Goal: Information Seeking & Learning: Learn about a topic

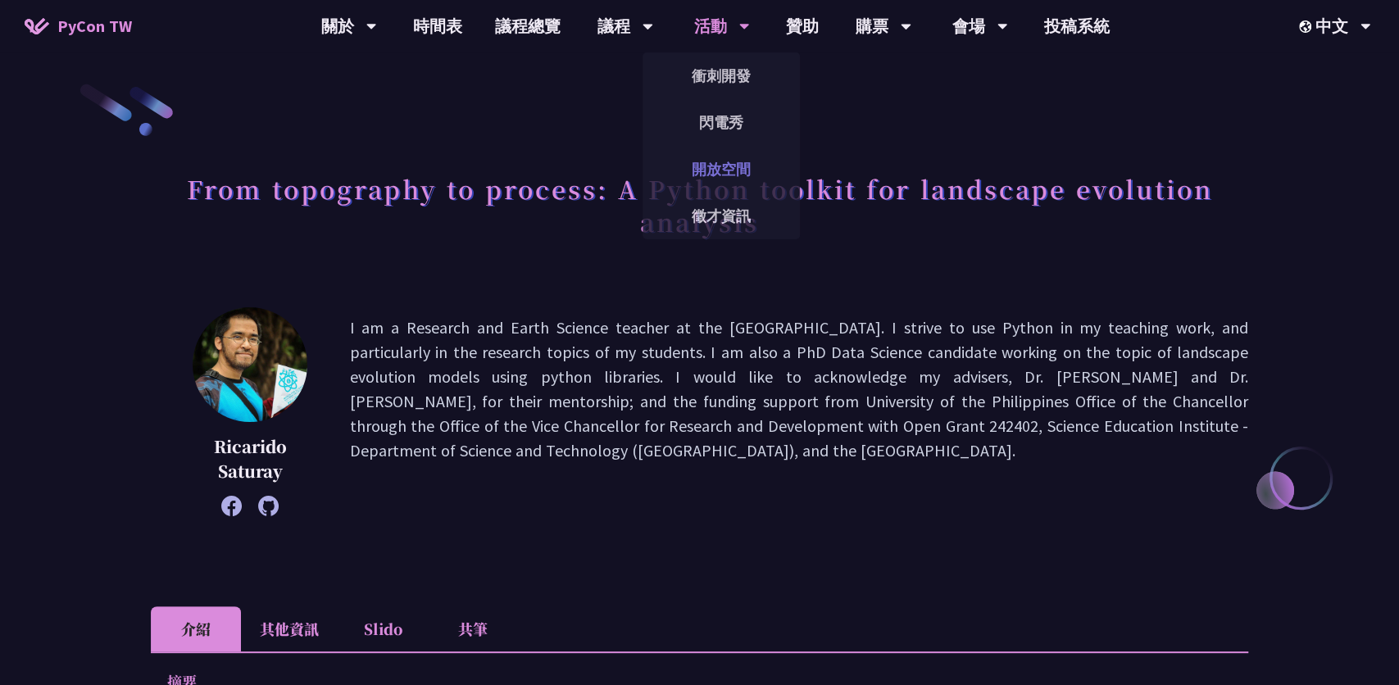
click at [736, 170] on link "開放空間" at bounding box center [720, 169] width 157 height 39
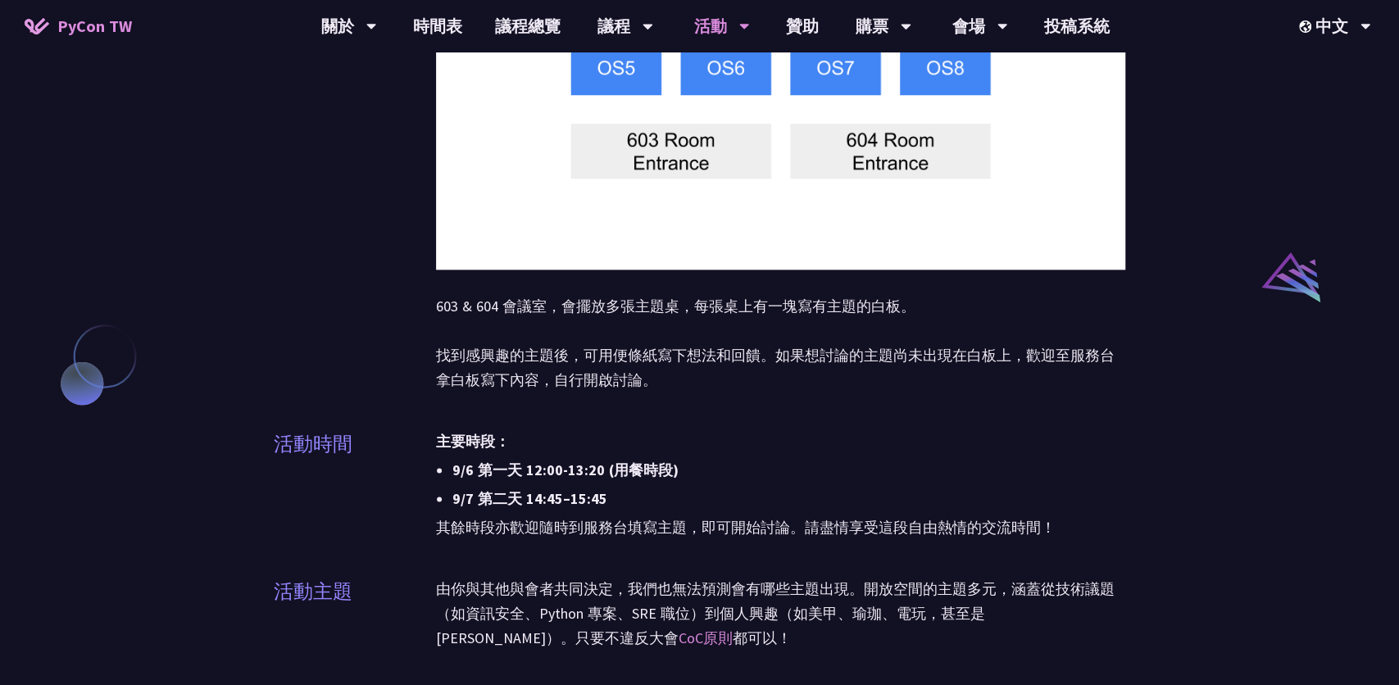
scroll to position [1224, 0]
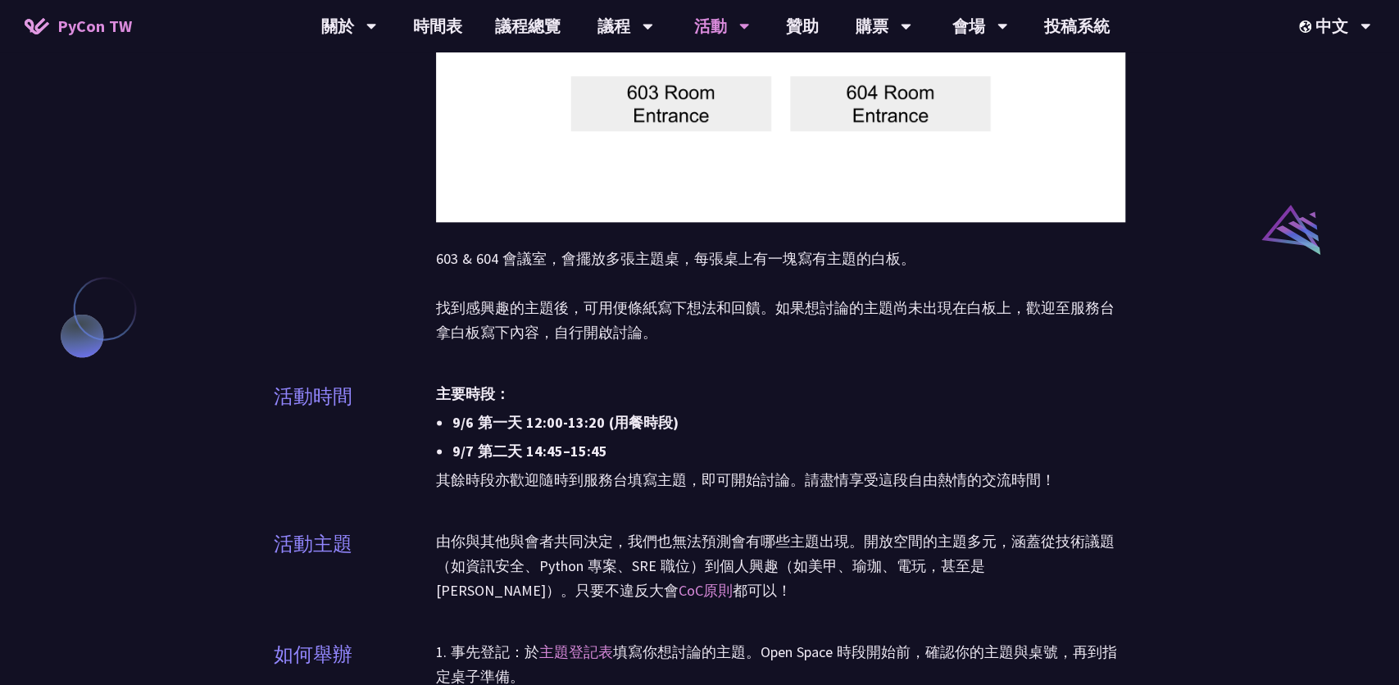
drag, startPoint x: 524, startPoint y: 456, endPoint x: 632, endPoint y: 456, distance: 108.1
click at [632, 456] on li "9/7 第二天 14:45–15:45" at bounding box center [788, 451] width 673 height 25
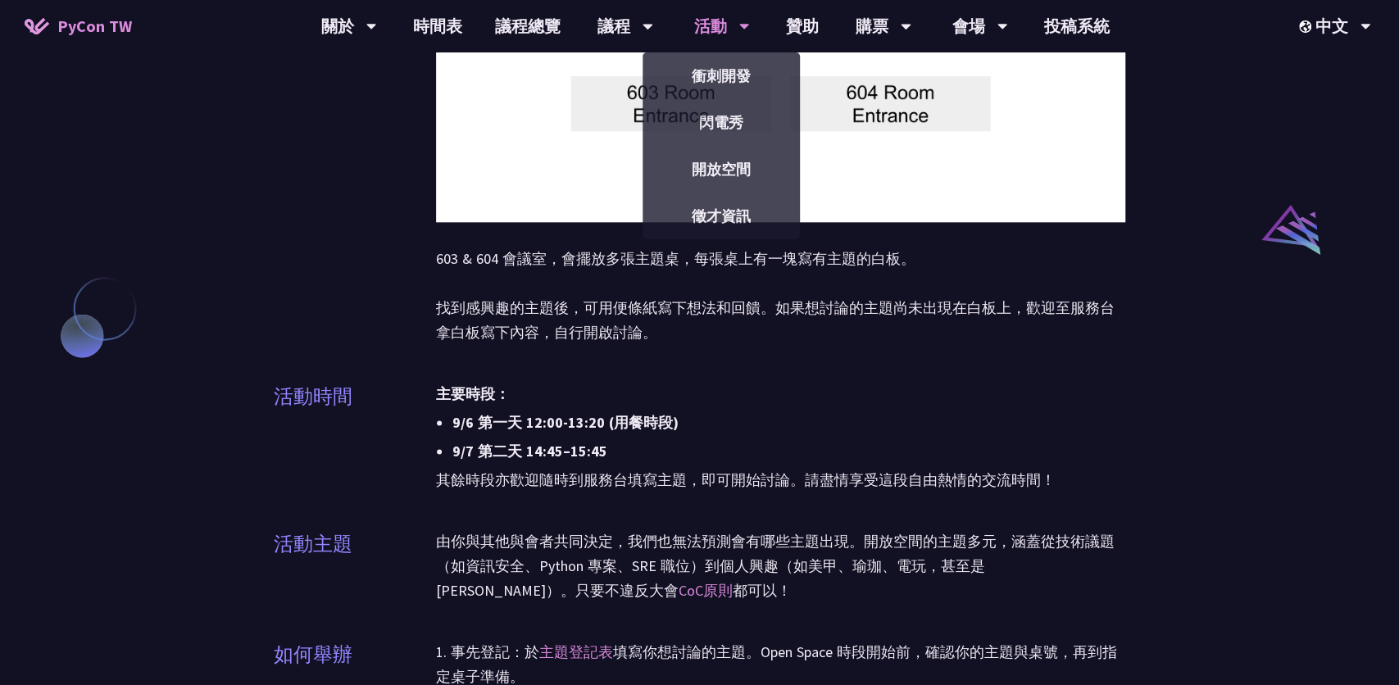
scroll to position [1145, 0]
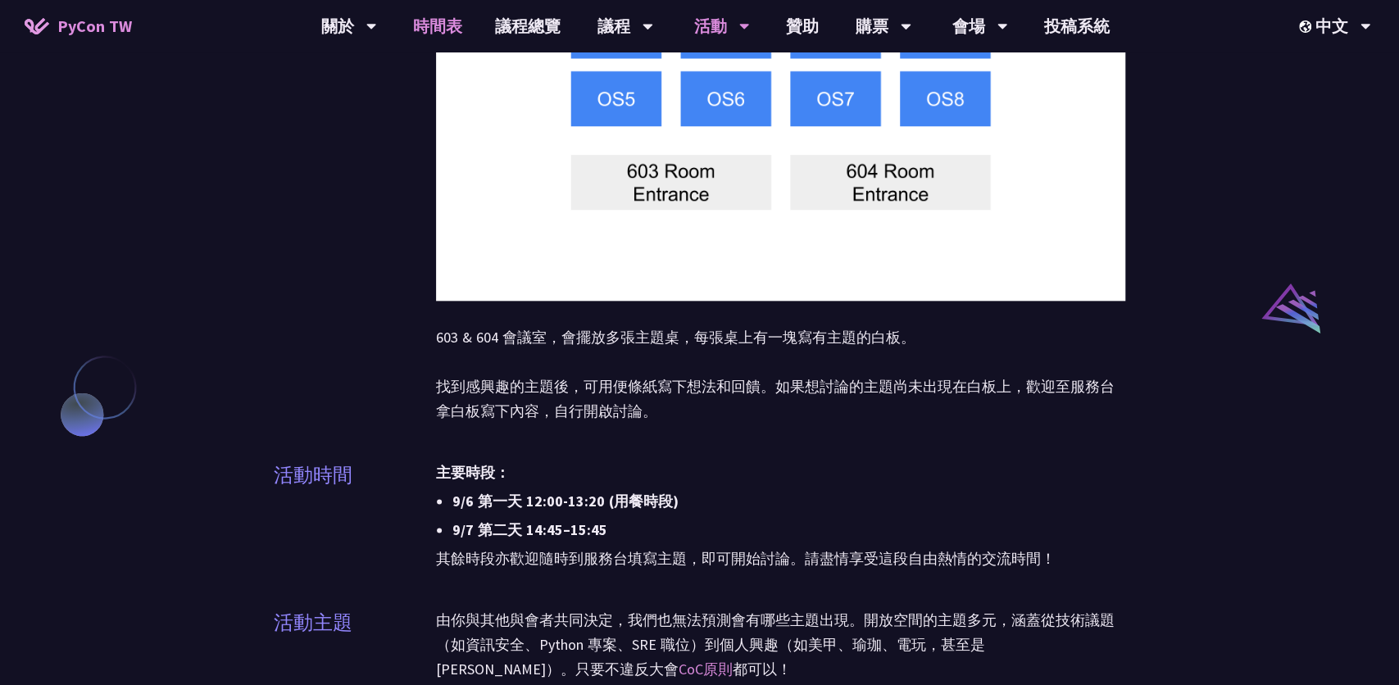
click at [414, 16] on link "時間表" at bounding box center [438, 26] width 82 height 52
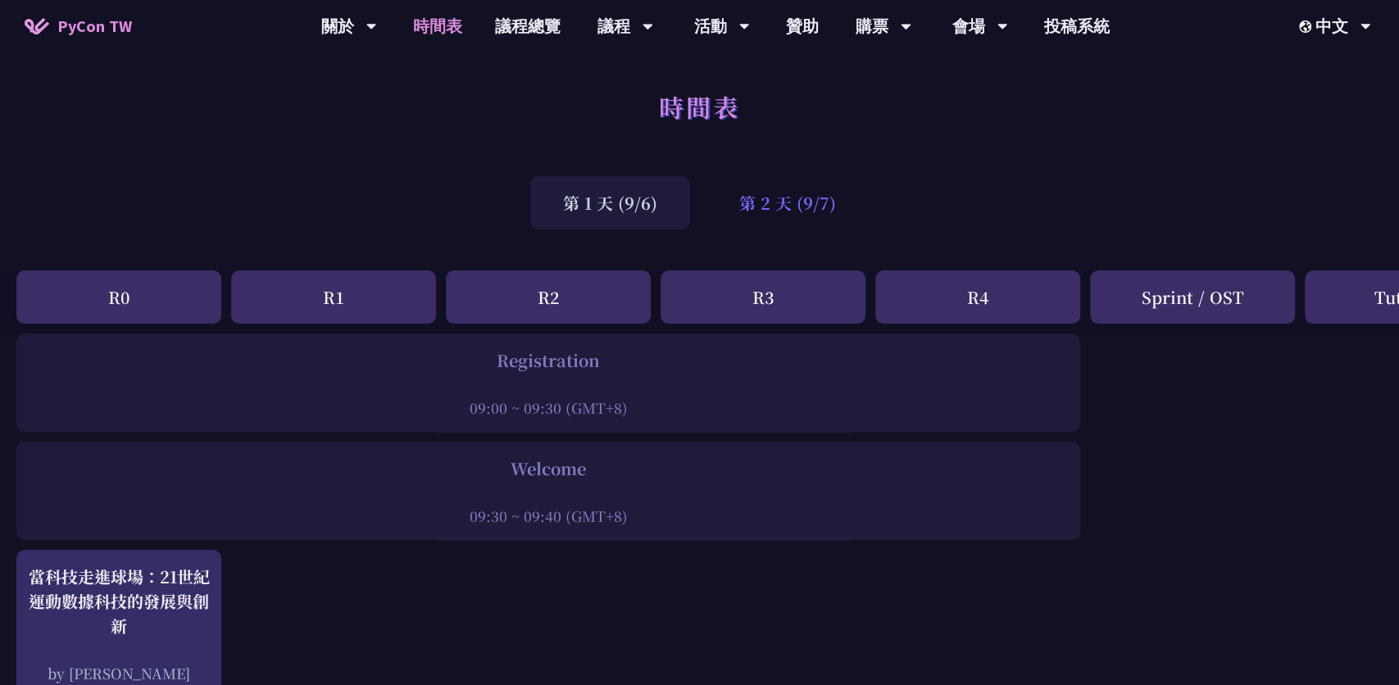
click at [789, 206] on div "第 2 天 (9/7)" at bounding box center [787, 202] width 162 height 53
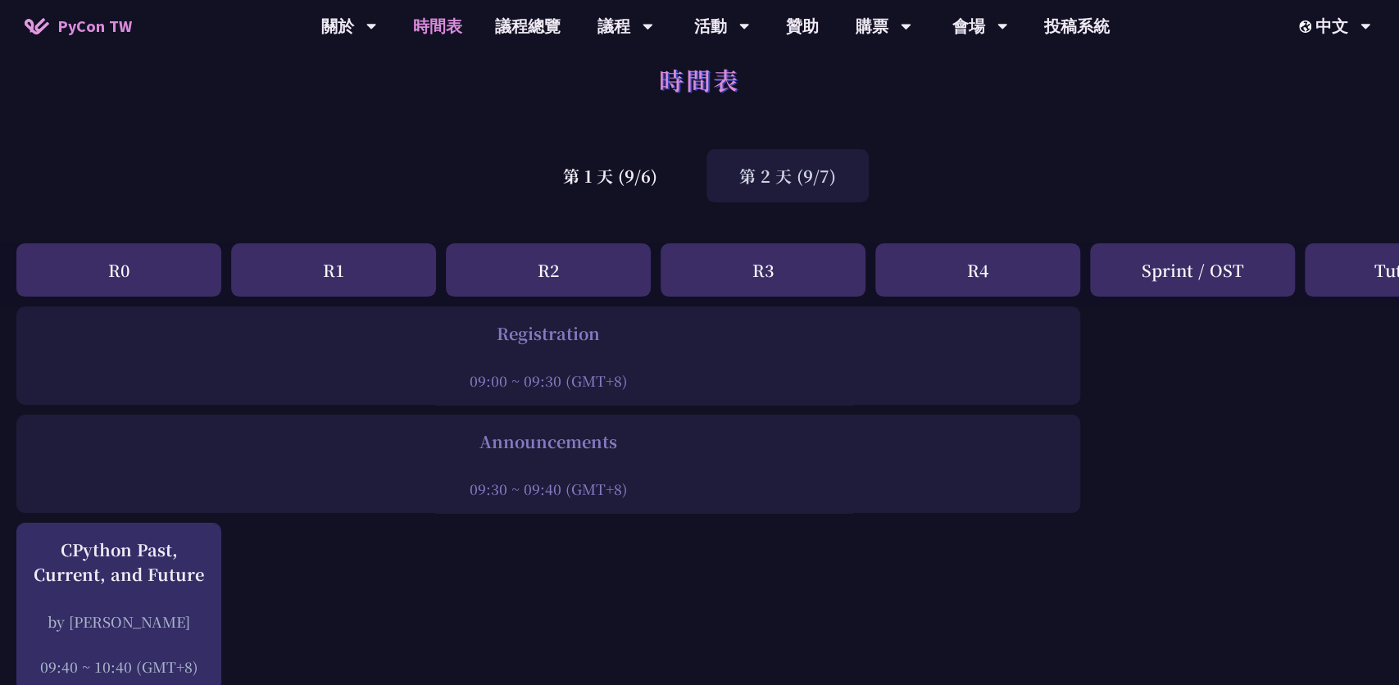
scroll to position [51, 0]
